Goal: Information Seeking & Learning: Learn about a topic

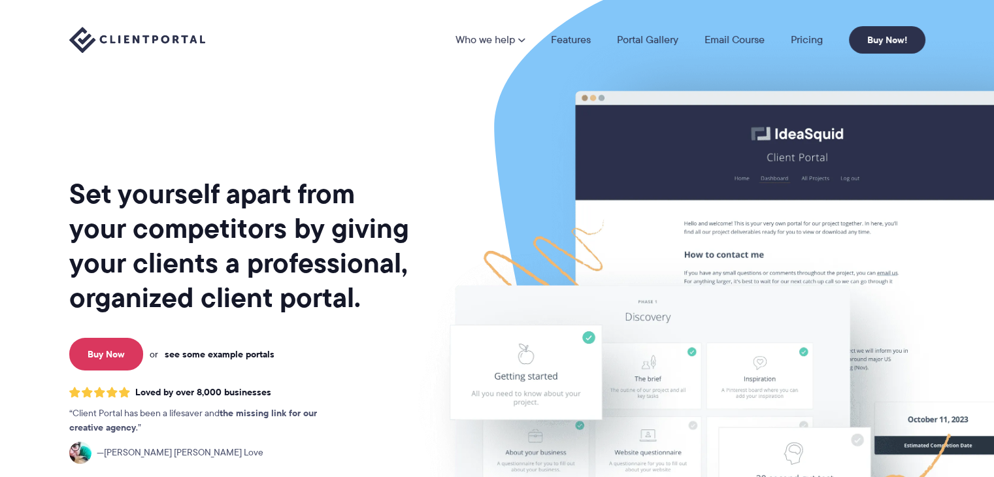
drag, startPoint x: 0, startPoint y: 0, endPoint x: 246, endPoint y: 354, distance: 431.0
click at [246, 354] on link "see some example portals" at bounding box center [220, 354] width 110 height 12
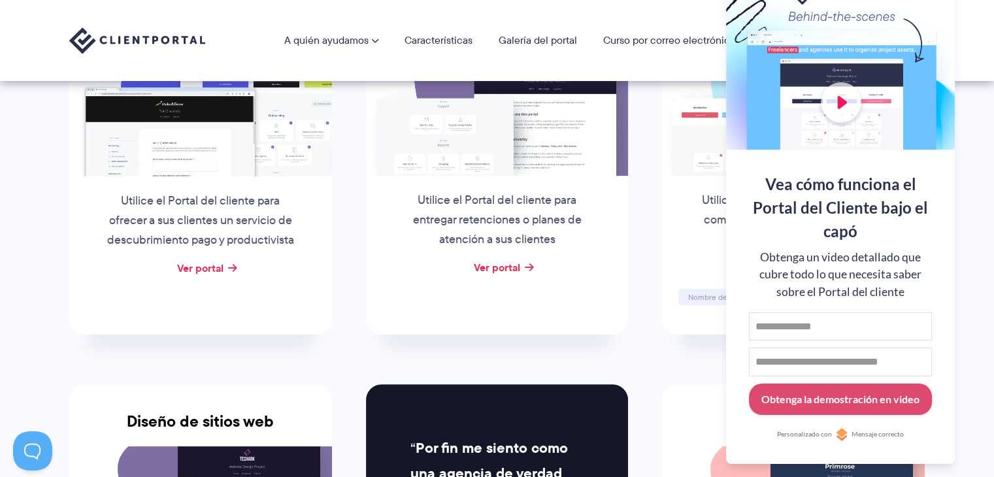
scroll to position [361, 0]
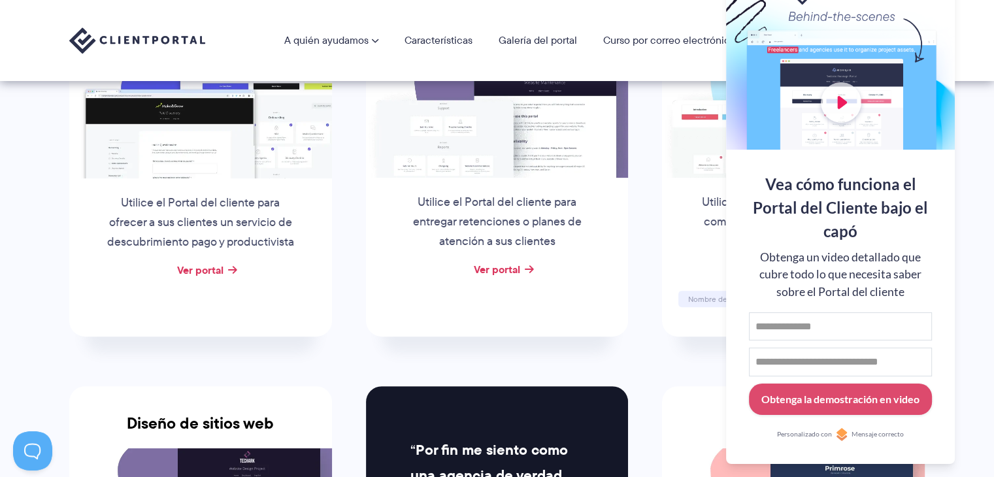
click at [979, 16] on div "A quién ayudamos A quién ayudamos Ver precios Agencias Vea cómo el Portal del C…" at bounding box center [497, 40] width 994 height 81
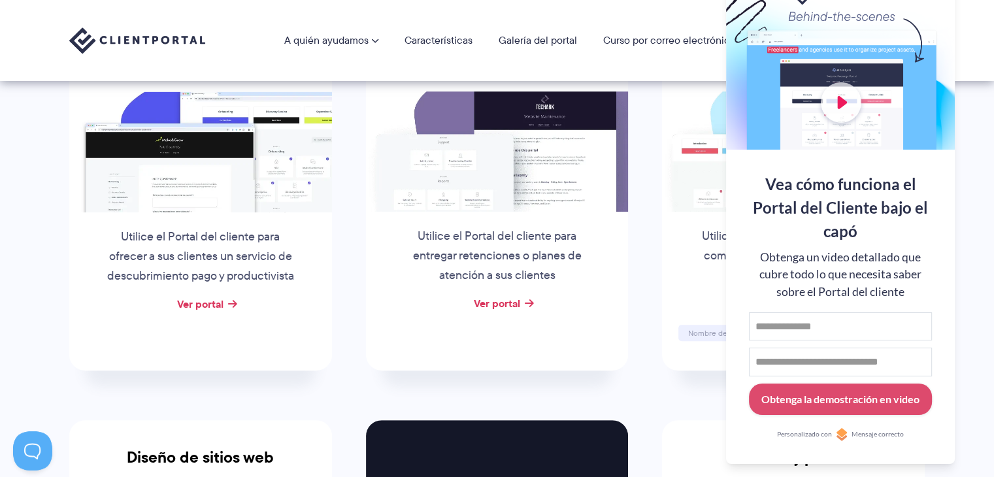
scroll to position [261, 0]
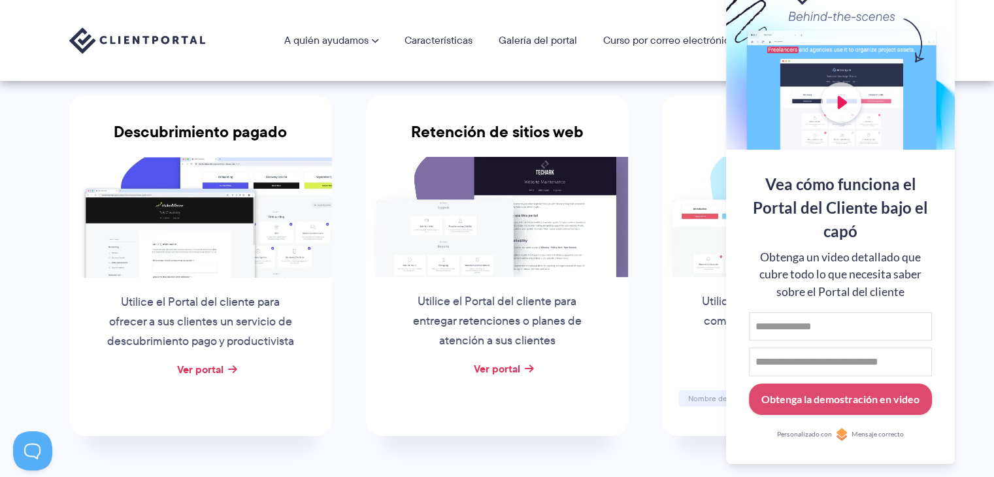
click at [904, 24] on div at bounding box center [840, 65] width 229 height 170
click at [983, 16] on button at bounding box center [977, 16] width 13 height 13
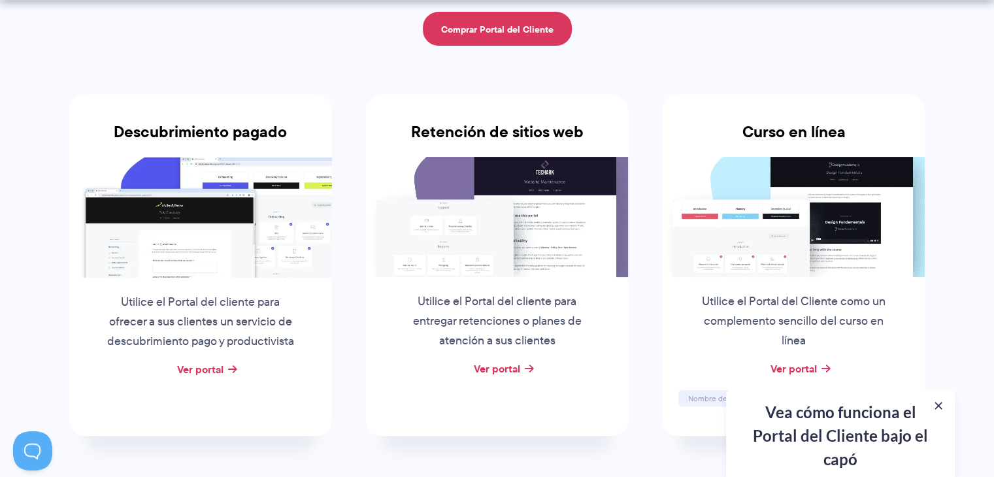
scroll to position [327, 0]
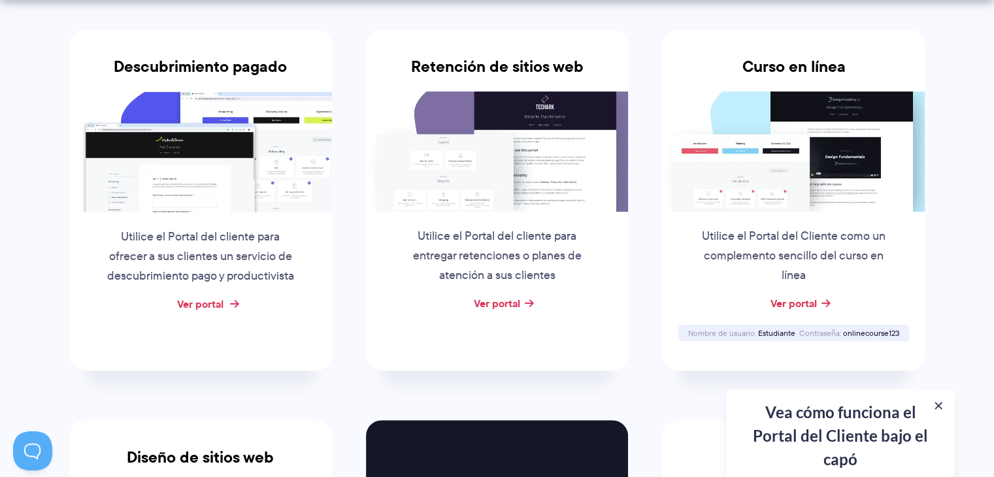
click at [219, 305] on font "Ver portal" at bounding box center [200, 304] width 46 height 16
